Goal: Check status: Check status

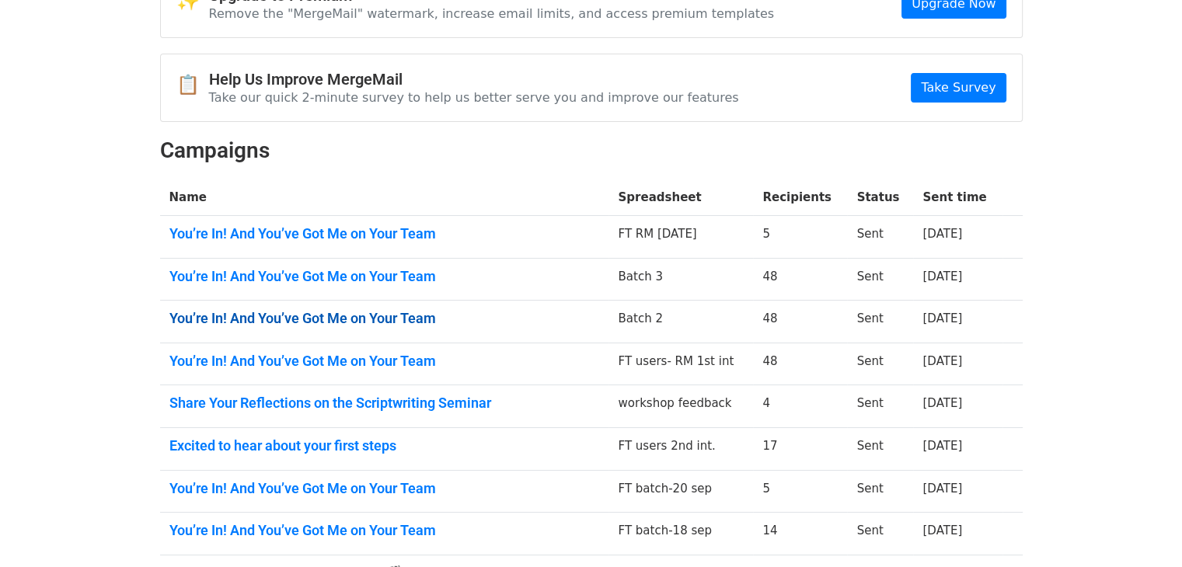
scroll to position [105, 0]
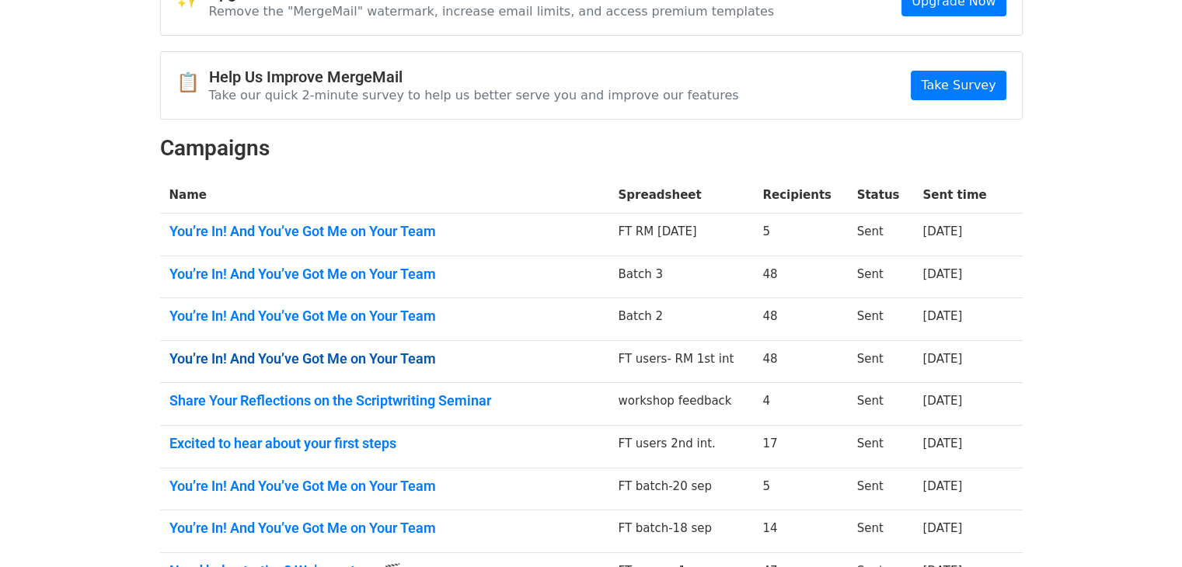
click at [496, 350] on link "You’re In! And You’ve Got Me on Your Team" at bounding box center [384, 358] width 430 height 17
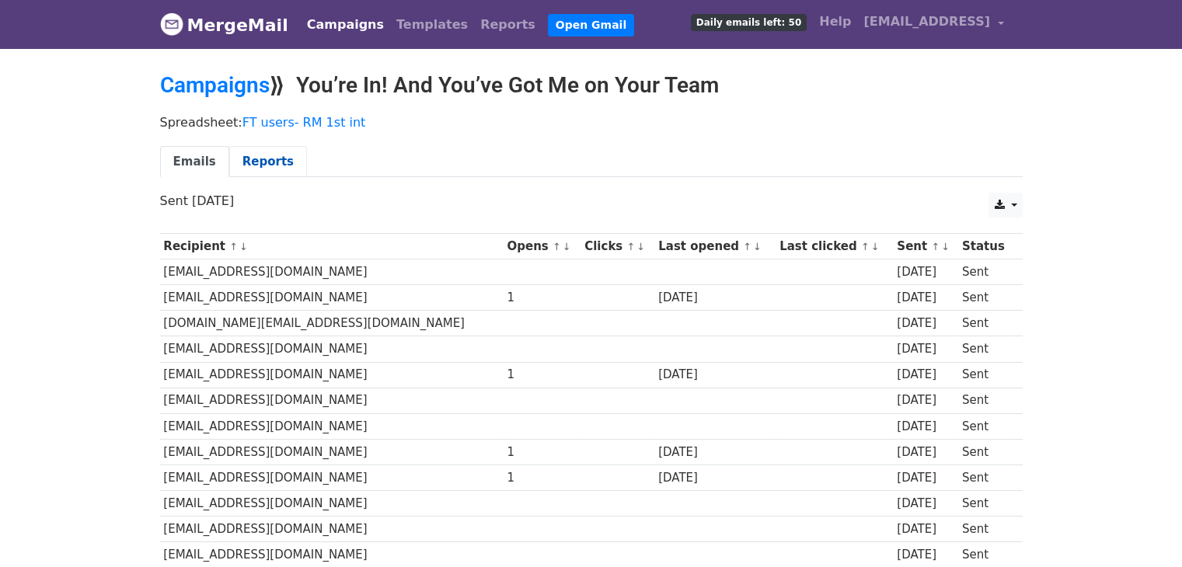
click at [255, 162] on link "Reports" at bounding box center [268, 162] width 78 height 32
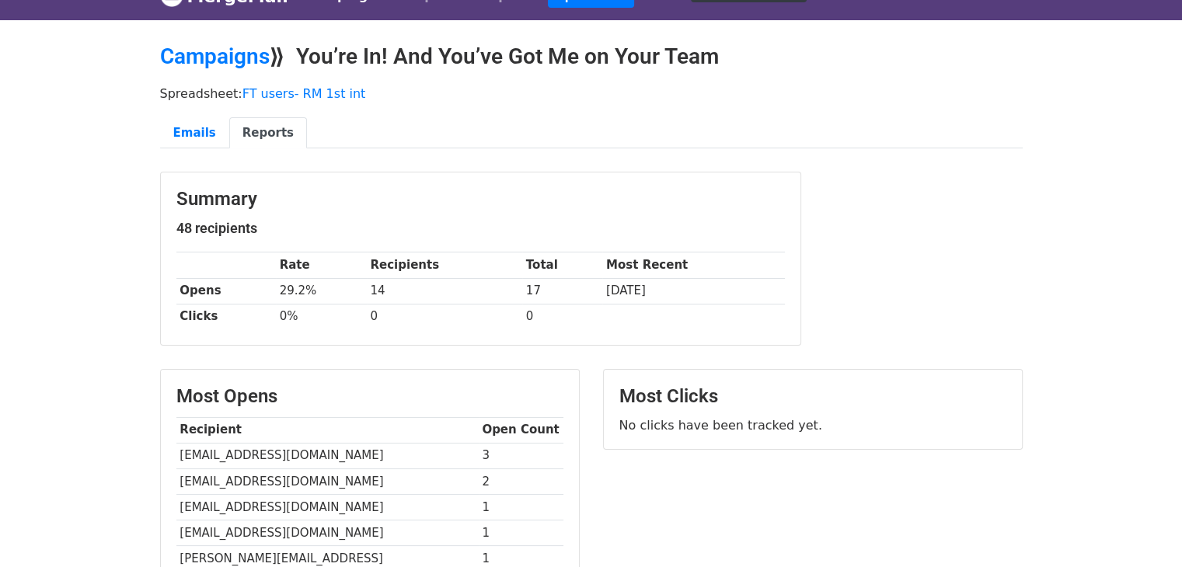
scroll to position [6, 0]
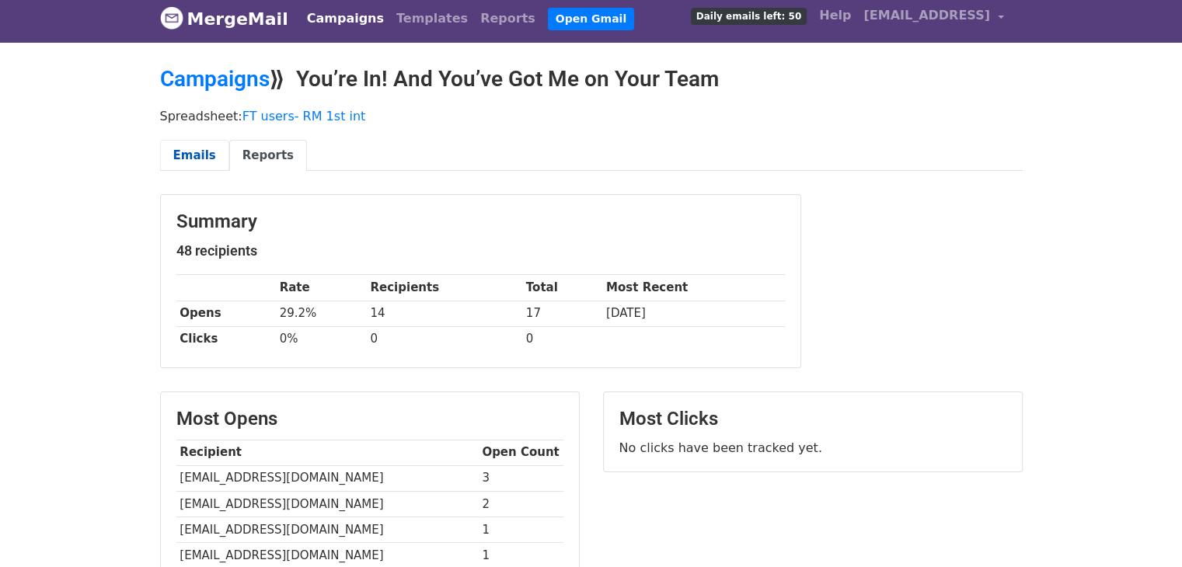
click at [196, 163] on link "Emails" at bounding box center [194, 156] width 69 height 32
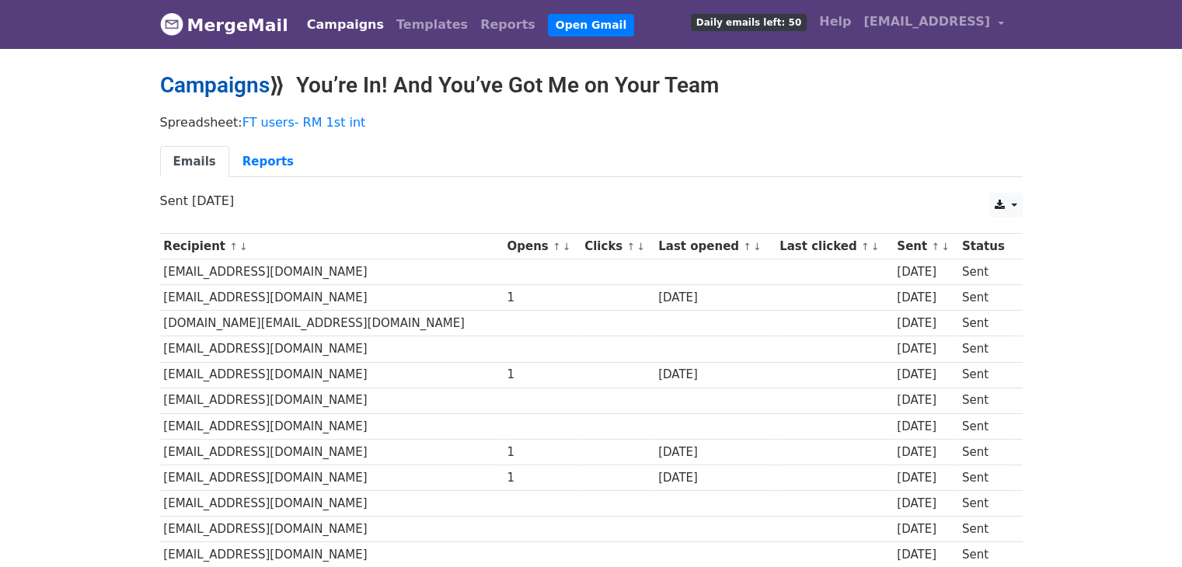
click at [243, 91] on link "Campaigns" at bounding box center [215, 85] width 110 height 26
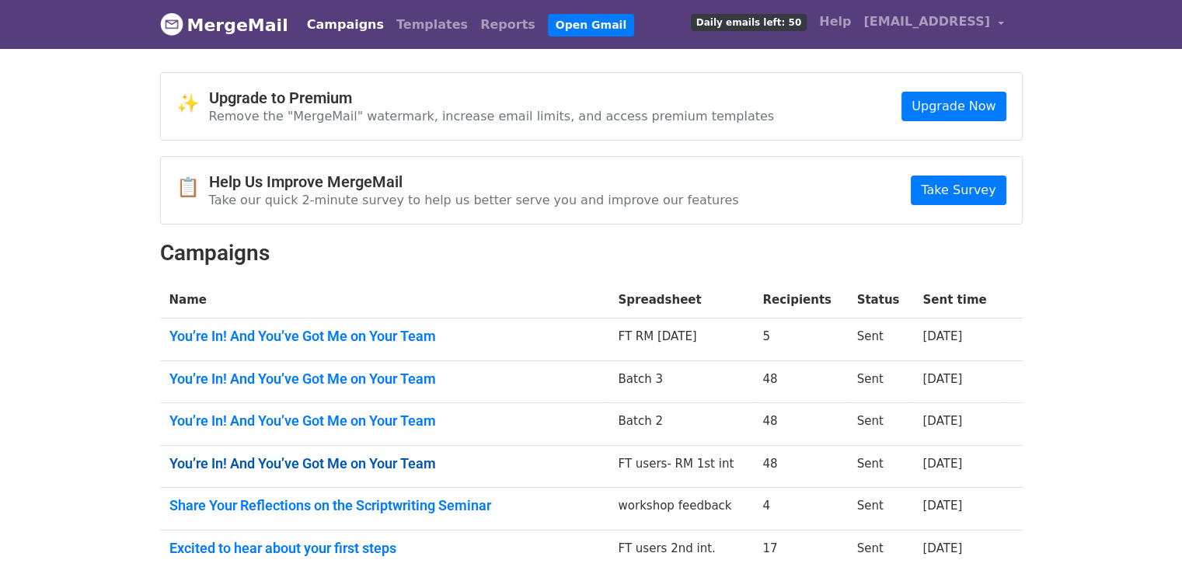
click at [398, 465] on link "You’re In! And You’ve Got Me on Your Team" at bounding box center [384, 463] width 430 height 17
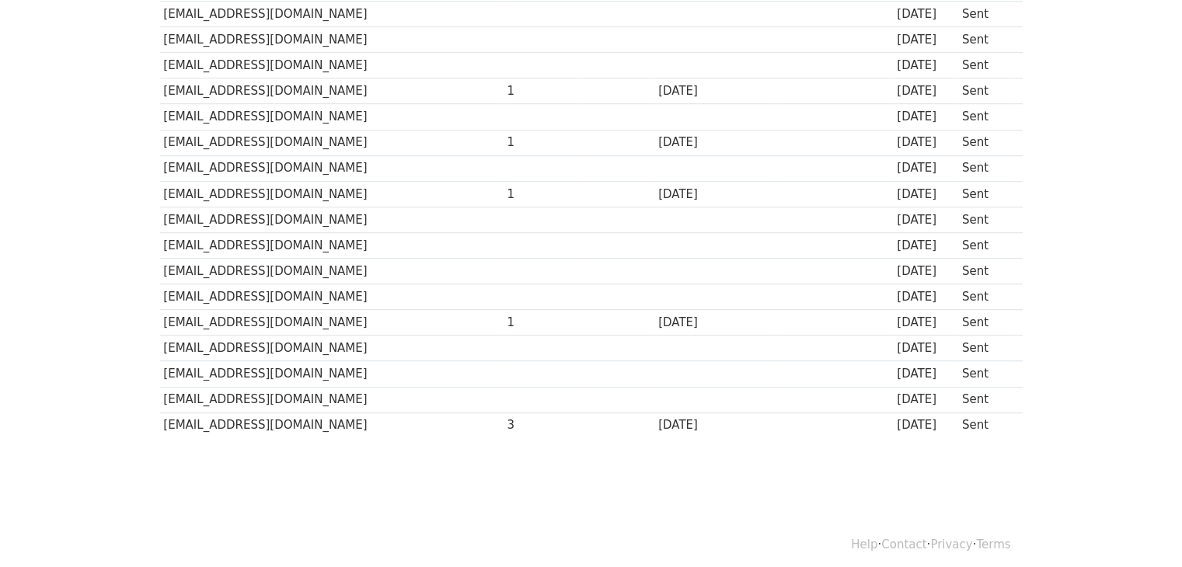
scroll to position [1040, 0]
